Goal: Task Accomplishment & Management: Use online tool/utility

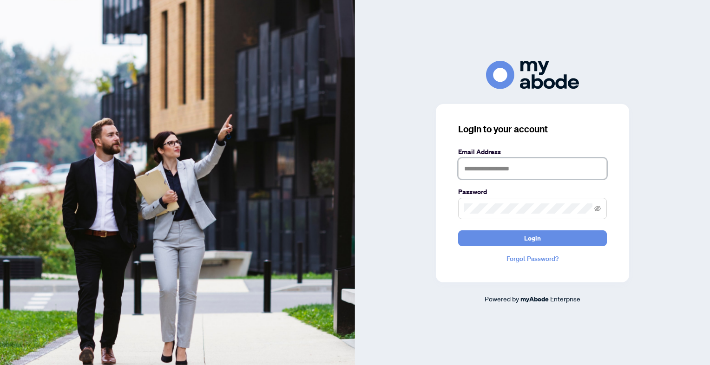
click at [500, 163] on input "text" at bounding box center [532, 168] width 149 height 21
type input "**********"
click at [490, 203] on span at bounding box center [532, 208] width 149 height 21
click at [458, 230] on button "Login" at bounding box center [532, 238] width 149 height 16
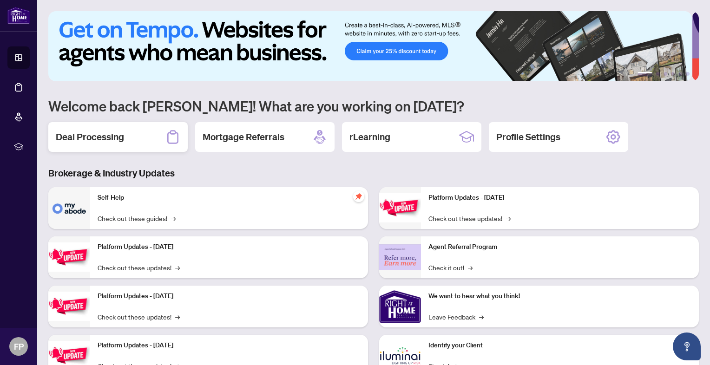
click at [88, 138] on h2 "Deal Processing" at bounding box center [90, 137] width 68 height 13
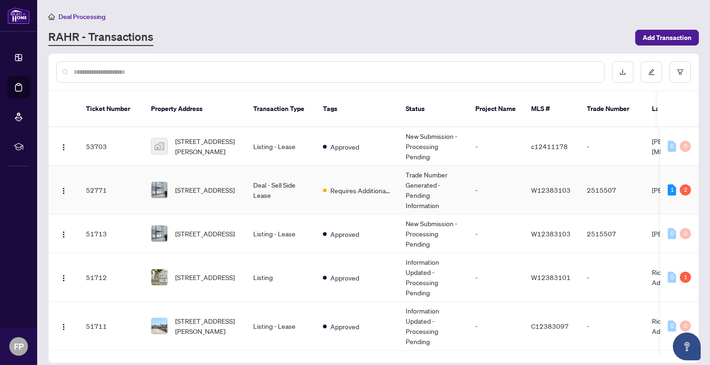
click at [261, 180] on td "Deal - Sell Side Lease" at bounding box center [281, 190] width 70 height 49
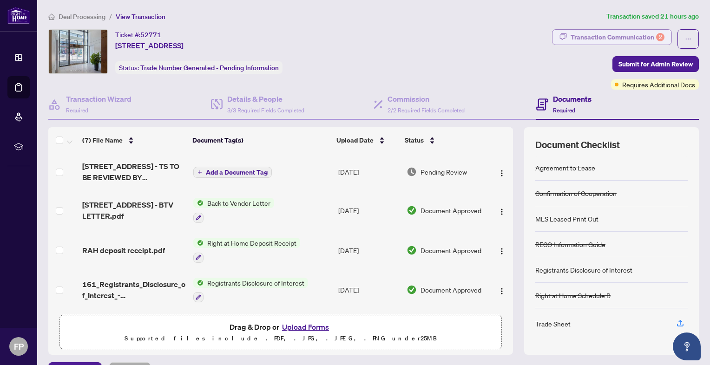
click at [607, 39] on div "Transaction Communication 2" at bounding box center [617, 37] width 94 height 15
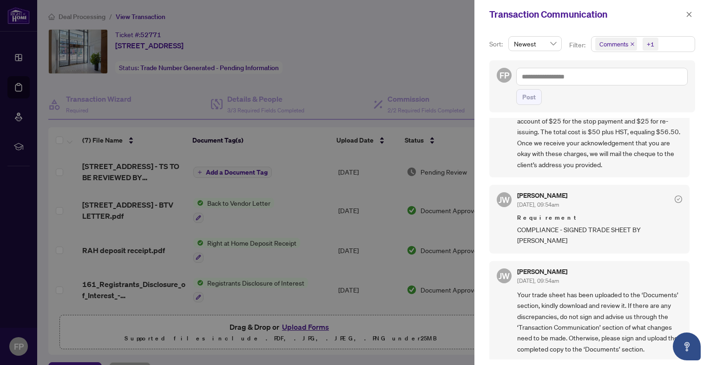
scroll to position [222, 0]
click at [692, 14] on button "button" at bounding box center [689, 14] width 12 height 11
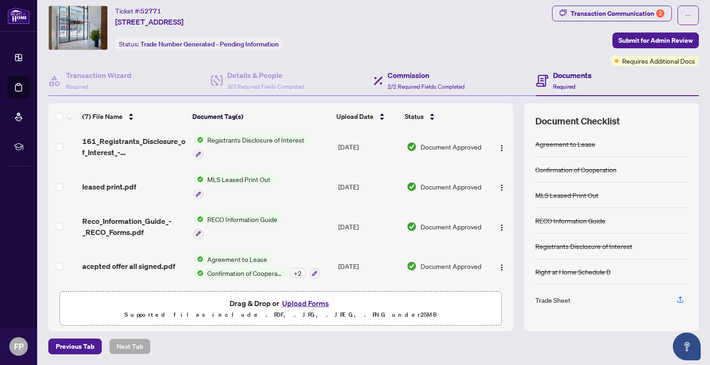
scroll to position [0, 0]
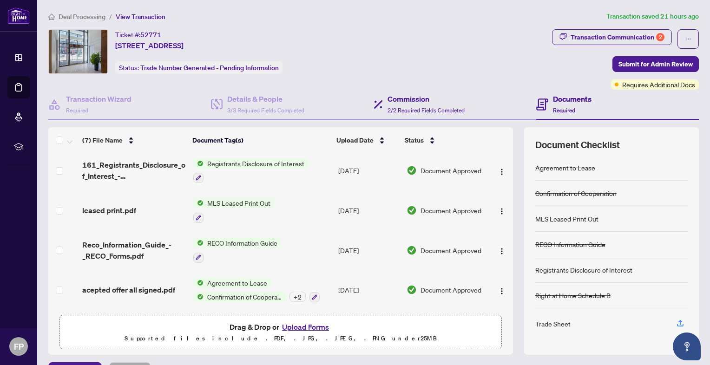
click at [438, 84] on div "Ticket #: 52771 [STREET_ADDRESS] Status: Trade Number Generated - Pending Infor…" at bounding box center [297, 59] width 503 height 60
